Goal: Task Accomplishment & Management: Use online tool/utility

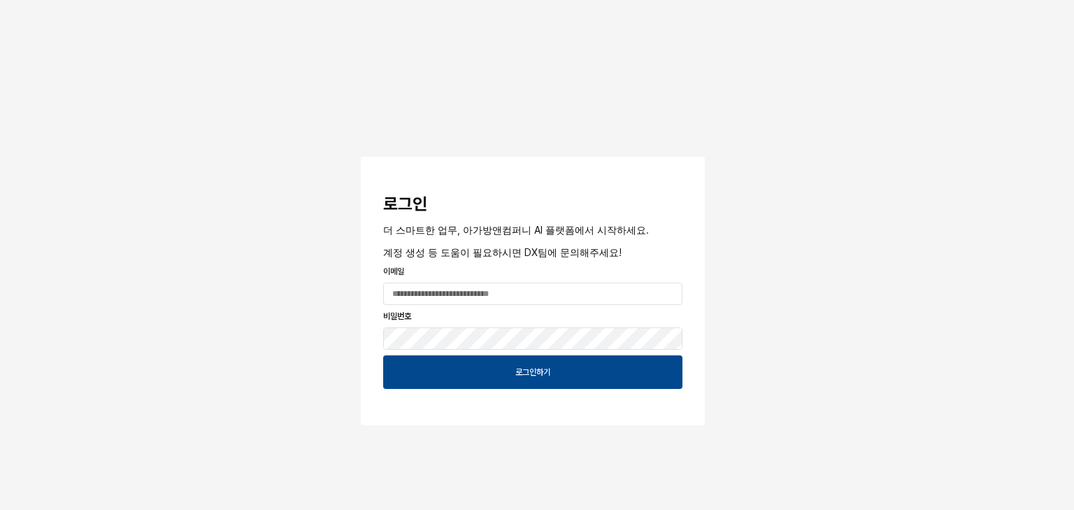
drag, startPoint x: 1006, startPoint y: 0, endPoint x: 116, endPoint y: 298, distance: 938.5
click at [116, 298] on div "로그인 더 스마트한 업무, 아가방앤컴퍼니 AI 플랫폼에서 시작하세요. 계정 생성 등 도움이 필요하시면 DX팀에 문의해주세요! 이메일 비밀번호 …" at bounding box center [537, 254] width 1074 height 509
click at [780, 134] on div "로그인 더 스마트한 업무, 아가방앤컴퍼니 AI 플랫폼에서 시작하세요. 계정 생성 등 도움이 필요하시면 DX팀에 문의해주세요! 이메일 비밀번호 …" at bounding box center [537, 254] width 1074 height 509
click at [440, 301] on input "App Frame" at bounding box center [533, 293] width 298 height 21
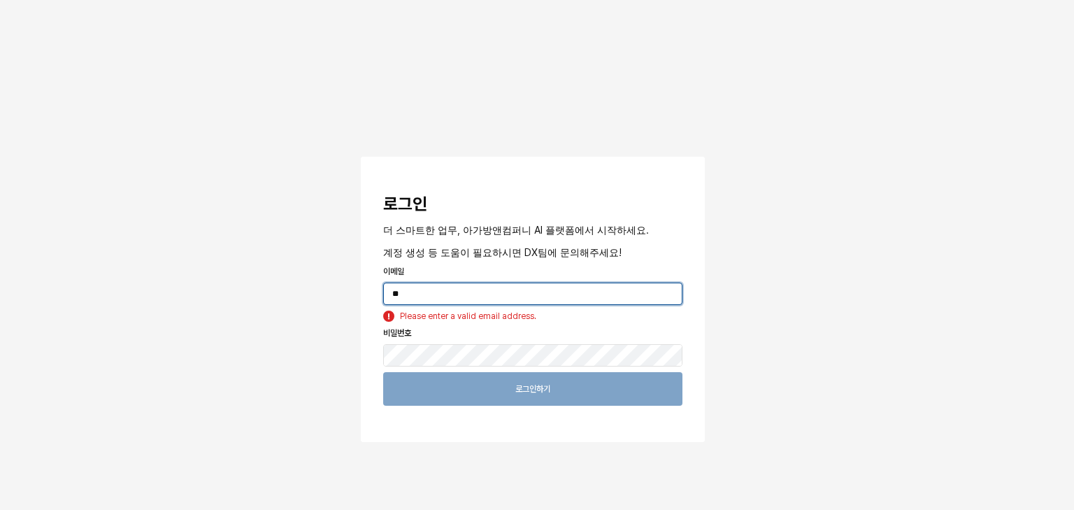
type input "*"
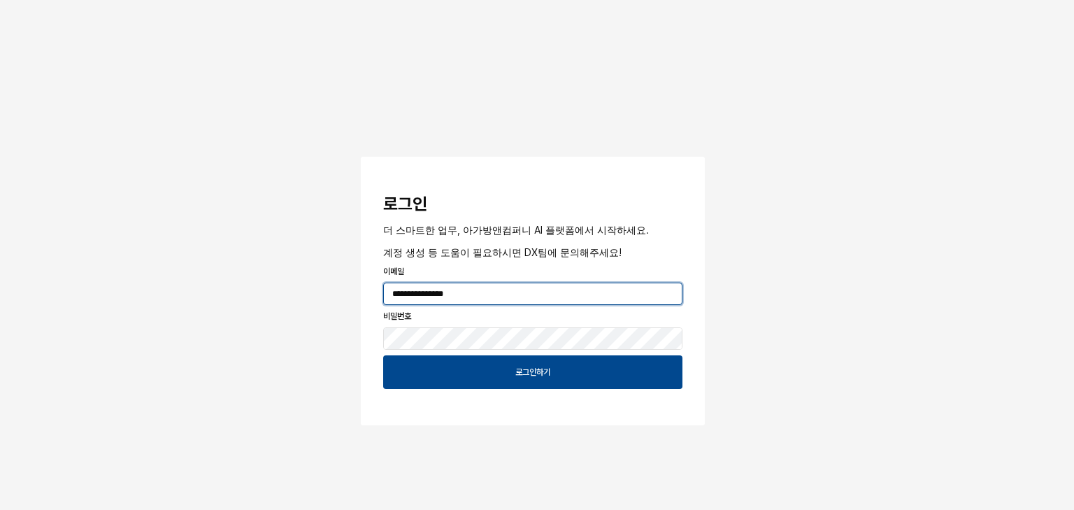
type input "**********"
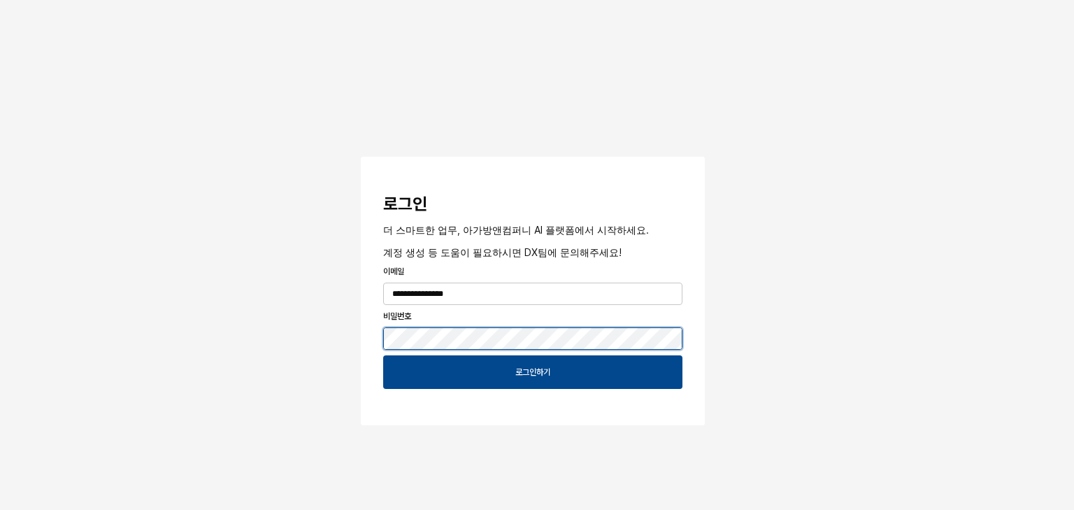
click at [361, 157] on button "App Frame" at bounding box center [366, 159] width 11 height 4
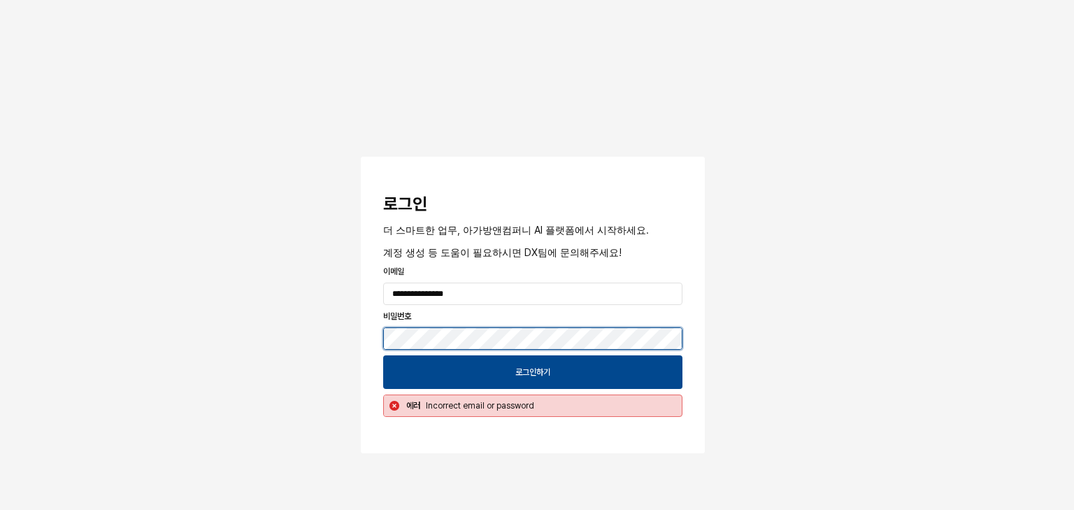
click at [361, 157] on button "App Frame" at bounding box center [366, 159] width 11 height 4
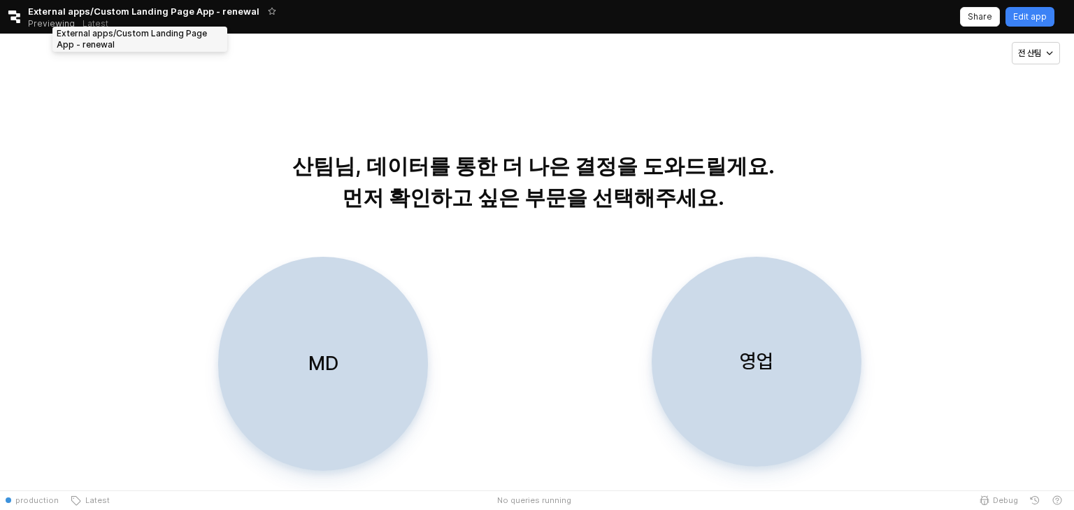
click at [140, 10] on span "External apps/Custom Landing Page App - renewal" at bounding box center [143, 11] width 231 height 14
click at [8, 14] on icon "Retool logo" at bounding box center [14, 16] width 13 height 13
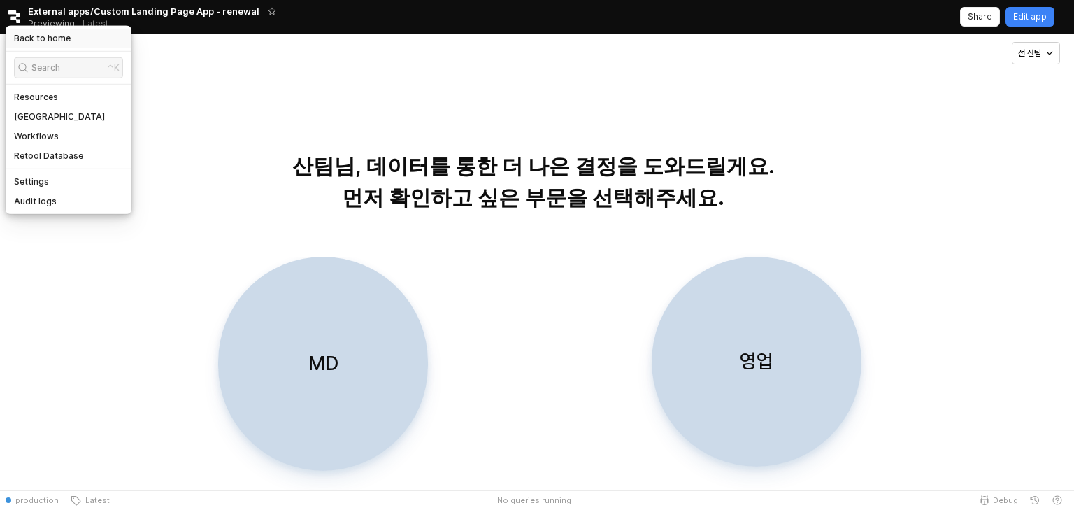
click at [34, 33] on h5 "Back to home" at bounding box center [42, 38] width 57 height 11
